Goal: Transaction & Acquisition: Register for event/course

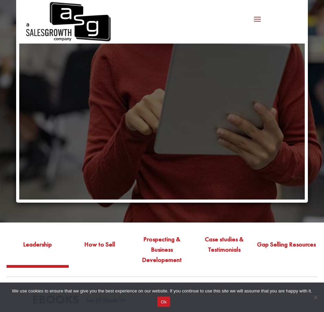
scroll to position [172, 0]
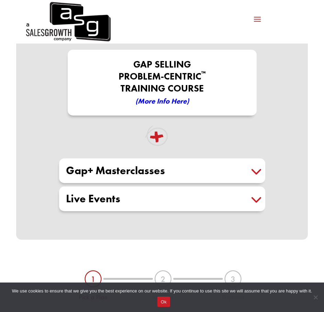
scroll to position [240, 0]
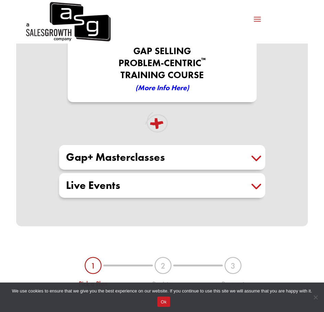
click at [178, 160] on h5 "Gap+ Masterclasses" at bounding box center [162, 157] width 192 height 11
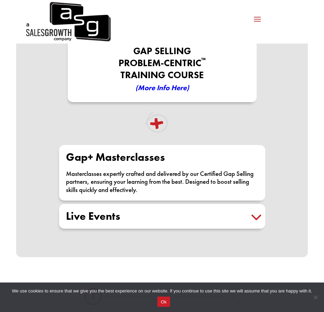
click at [180, 219] on h5 "Live Events" at bounding box center [162, 216] width 192 height 11
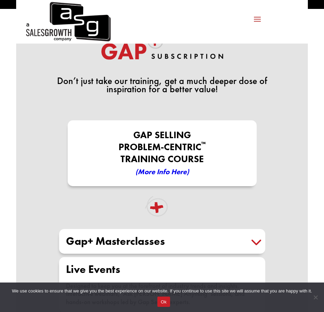
scroll to position [137, 0]
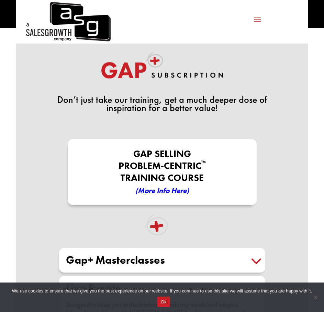
click at [165, 191] on em "(More Info here)" at bounding box center [162, 190] width 54 height 9
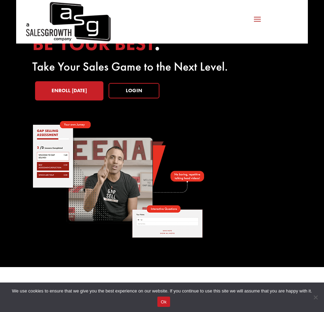
scroll to position [69, 0]
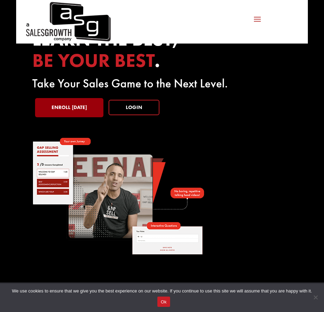
click at [74, 104] on link "Enroll Today" at bounding box center [69, 107] width 68 height 19
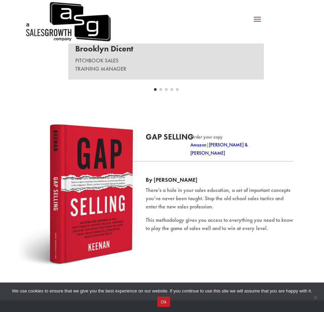
scroll to position [1098, 0]
